Goal: Information Seeking & Learning: Find specific fact

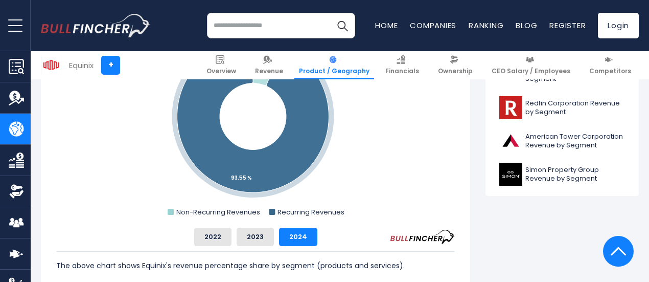
scroll to position [494, 0]
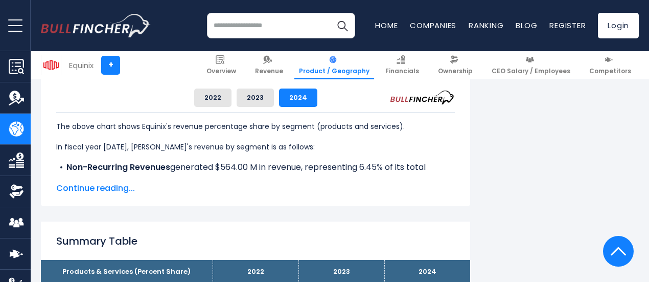
click at [81, 186] on span "Continue reading..." at bounding box center [255, 188] width 399 height 12
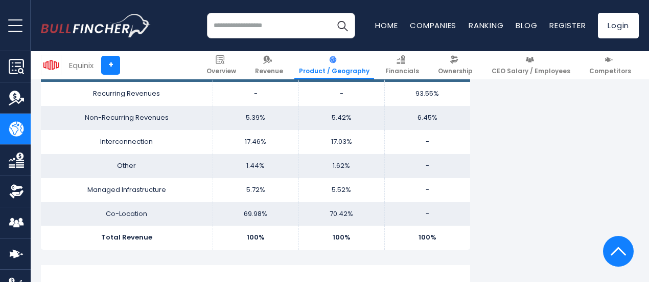
scroll to position [767, 0]
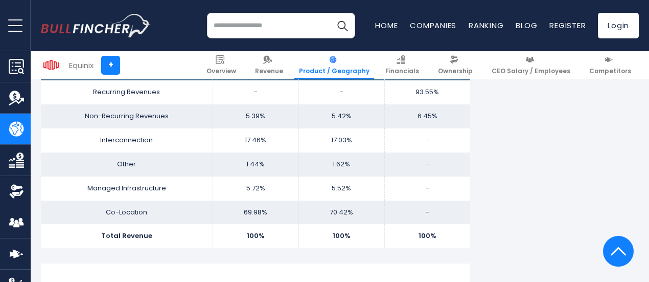
click at [336, 80] on th "2023" at bounding box center [342, 68] width 86 height 24
click at [418, 80] on th "2024" at bounding box center [427, 68] width 86 height 24
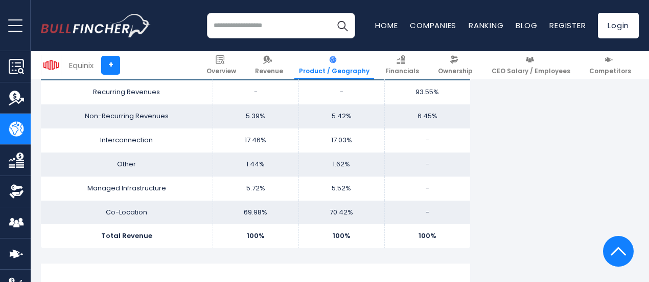
click at [418, 80] on th "2024" at bounding box center [427, 68] width 86 height 24
click at [415, 104] on td "93.55%" at bounding box center [427, 92] width 86 height 24
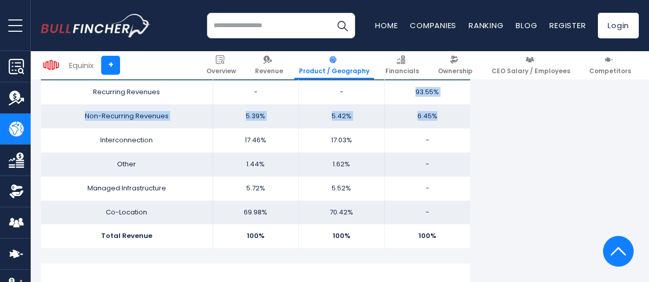
drag, startPoint x: 415, startPoint y: 119, endPoint x: 423, endPoint y: 141, distance: 22.8
click at [423, 141] on tbody "Products & Services (Percent Share) 2022 2023 2024 Recurring Revenues - - Non-R…" at bounding box center [255, 152] width 429 height 192
click at [423, 128] on td "6.45%" at bounding box center [427, 116] width 86 height 24
click at [445, 128] on td "6.45%" at bounding box center [427, 116] width 86 height 24
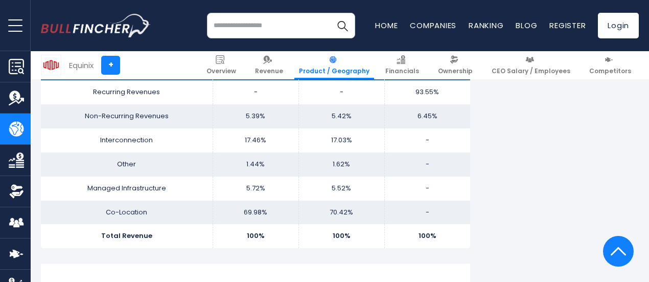
click at [417, 104] on td "93.55%" at bounding box center [427, 92] width 86 height 24
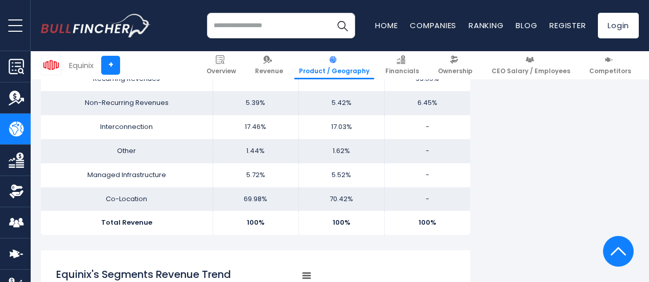
scroll to position [781, 0]
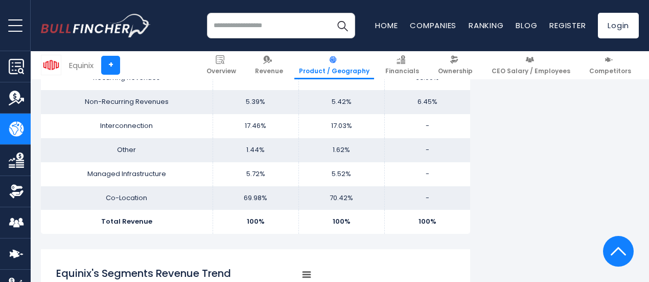
click at [413, 114] on td "6.45%" at bounding box center [427, 102] width 86 height 24
click at [119, 162] on td "Other" at bounding box center [127, 150] width 172 height 24
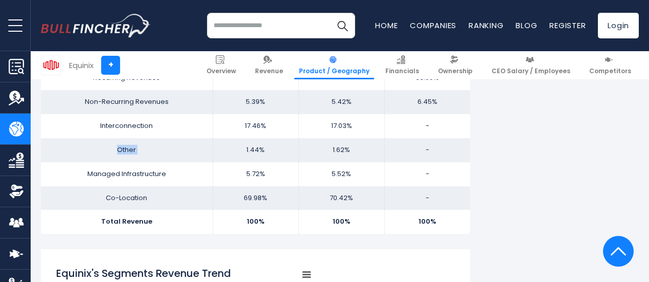
click at [119, 162] on td "Other" at bounding box center [127, 150] width 172 height 24
click at [132, 186] on td "Managed Infrastructure" at bounding box center [127, 174] width 172 height 24
click at [123, 210] on td "Co-Location" at bounding box center [127, 198] width 172 height 24
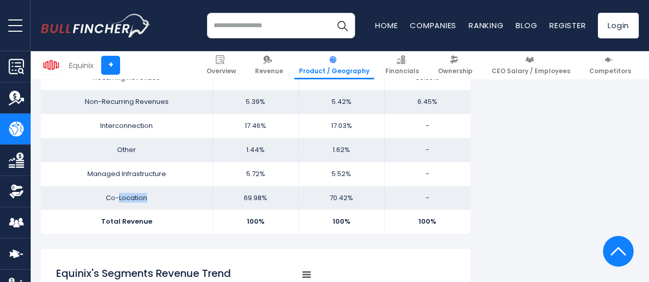
click at [123, 210] on td "Co-Location" at bounding box center [127, 198] width 172 height 24
click at [134, 138] on td "Interconnection" at bounding box center [127, 126] width 172 height 24
click at [323, 162] on td "1.62%" at bounding box center [342, 150] width 86 height 24
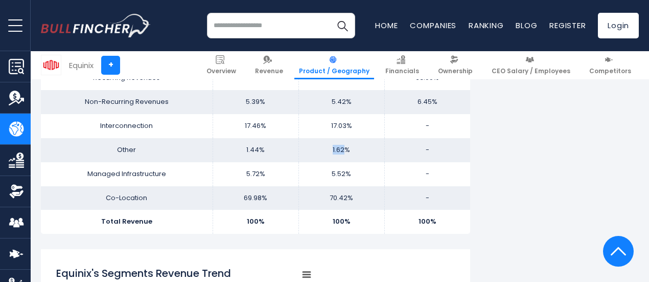
click at [323, 162] on td "1.62%" at bounding box center [342, 150] width 86 height 24
click at [420, 162] on td "-" at bounding box center [427, 150] width 86 height 24
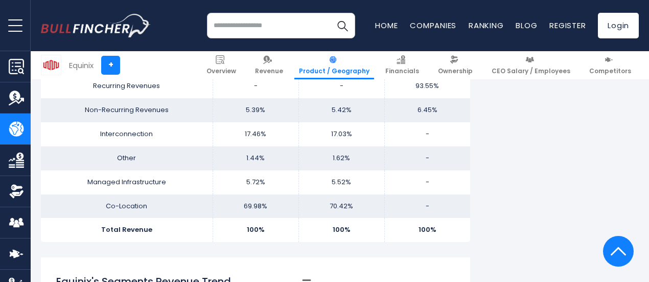
scroll to position [771, 0]
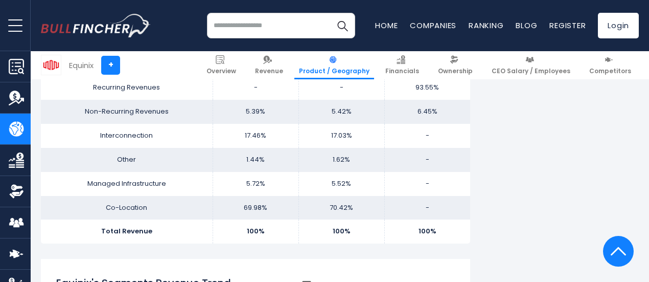
click at [332, 172] on td "1.62%" at bounding box center [342, 160] width 86 height 24
click at [411, 100] on td "93.55%" at bounding box center [427, 88] width 86 height 24
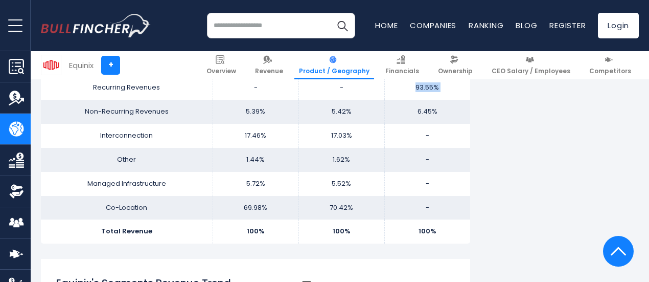
click at [411, 100] on td "93.55%" at bounding box center [427, 88] width 86 height 24
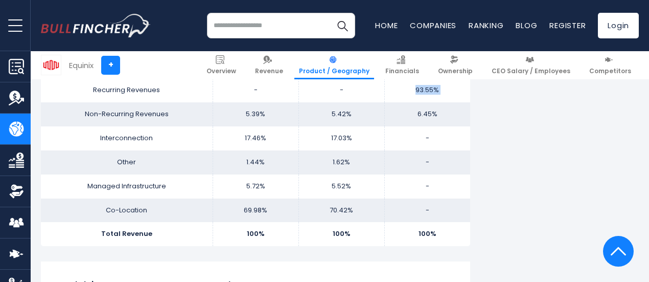
scroll to position [781, 0]
